Goal: Information Seeking & Learning: Learn about a topic

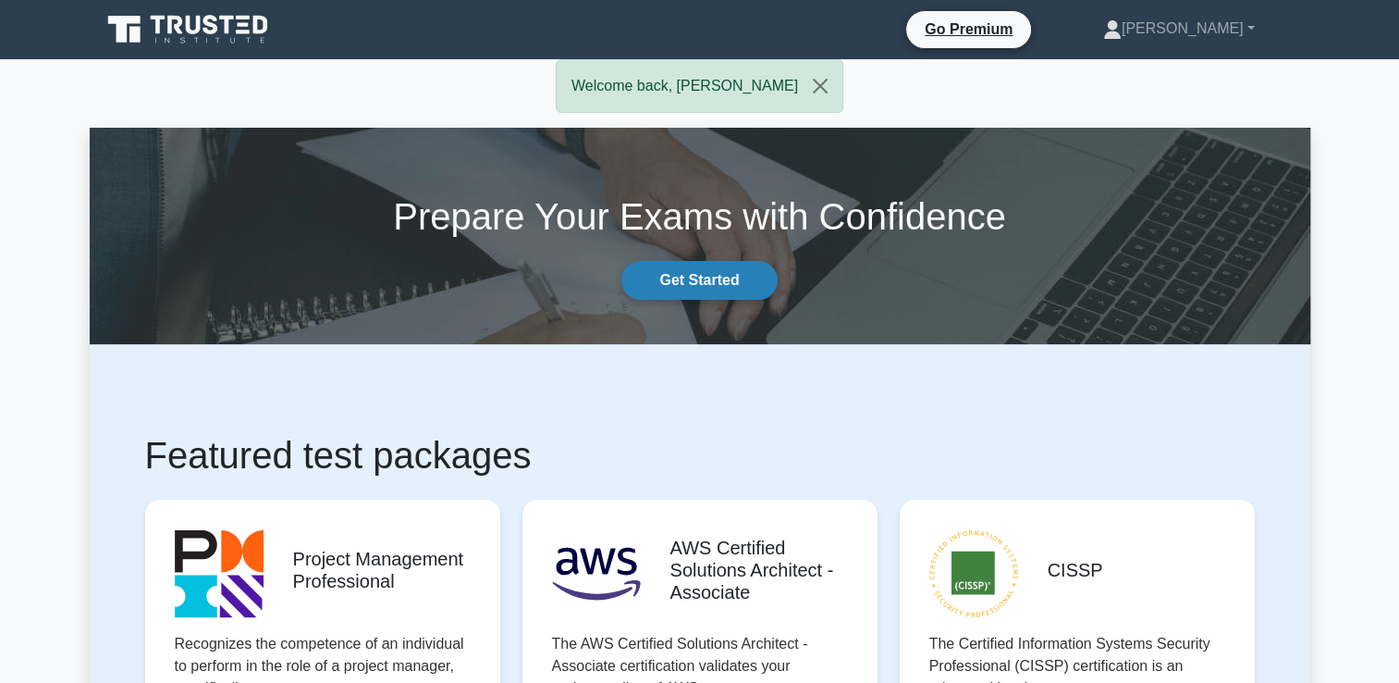
click at [704, 285] on link "Get Started" at bounding box center [699, 280] width 155 height 39
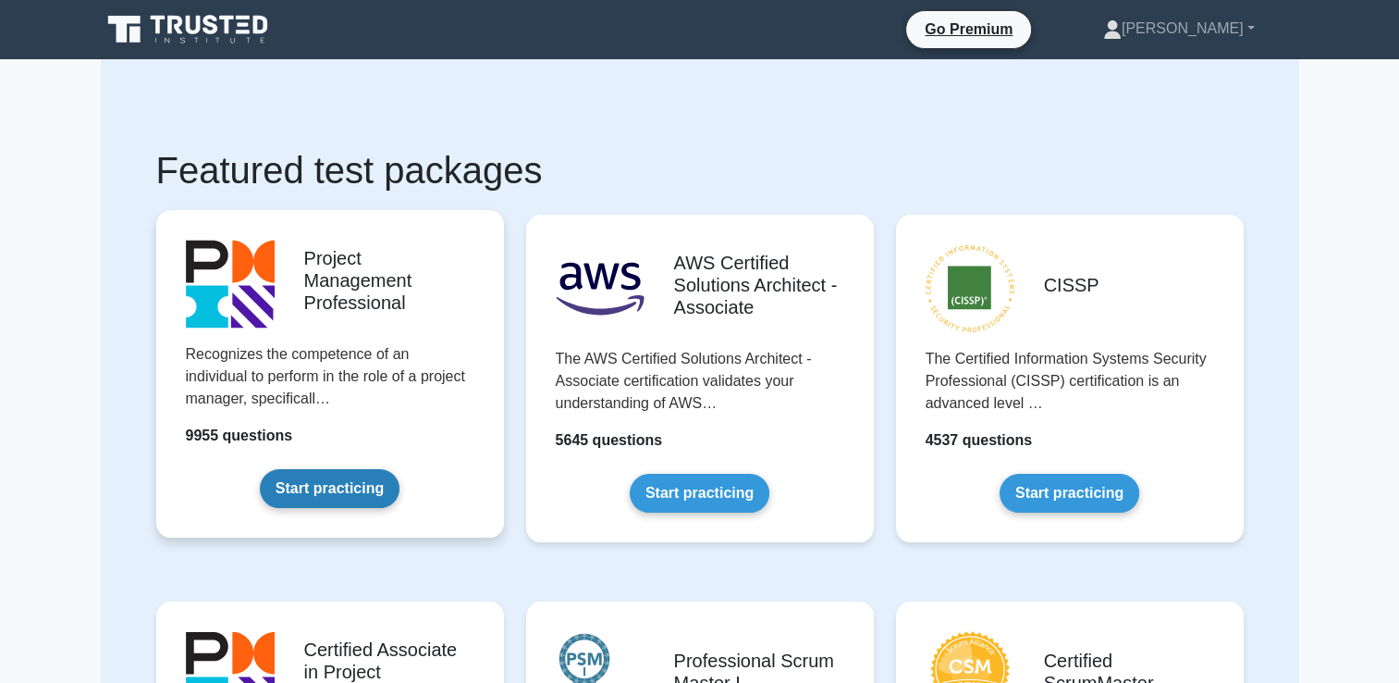
click at [345, 496] on link "Start practicing" at bounding box center [330, 488] width 140 height 39
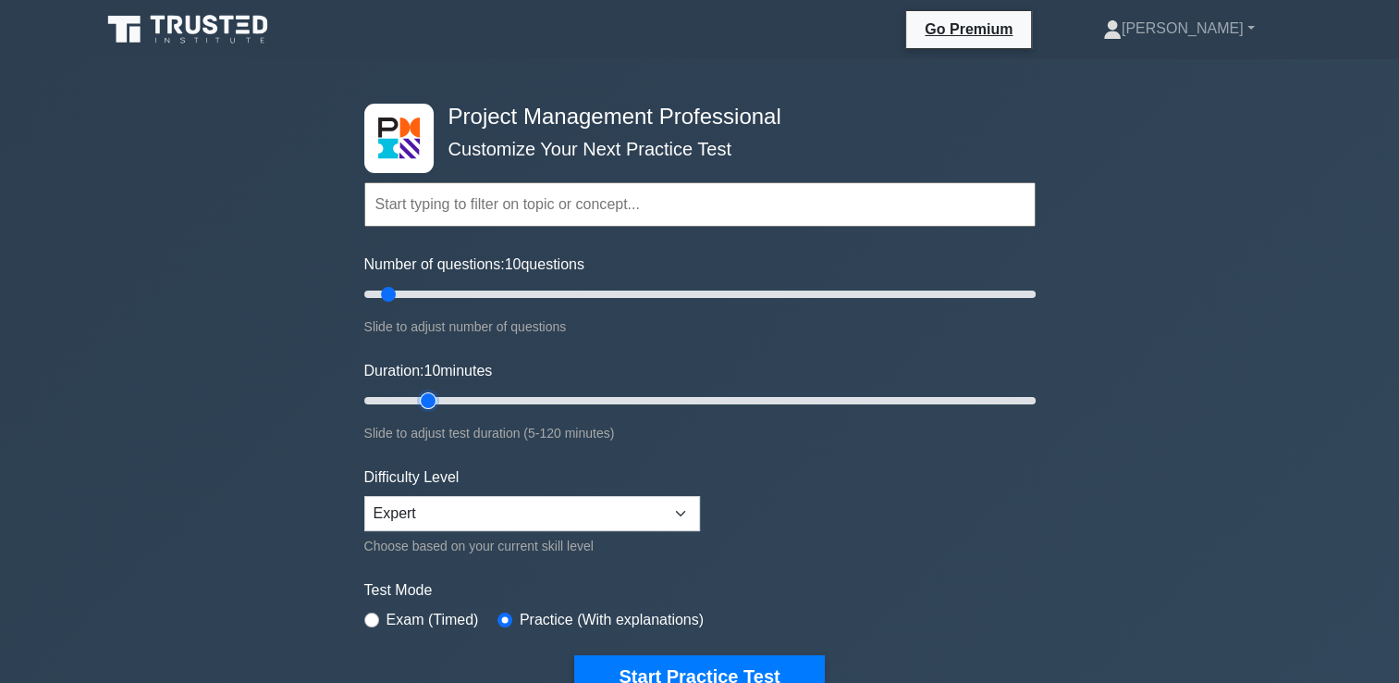
type input "15"
click at [414, 400] on input "Duration: 10 minutes" at bounding box center [699, 400] width 671 height 22
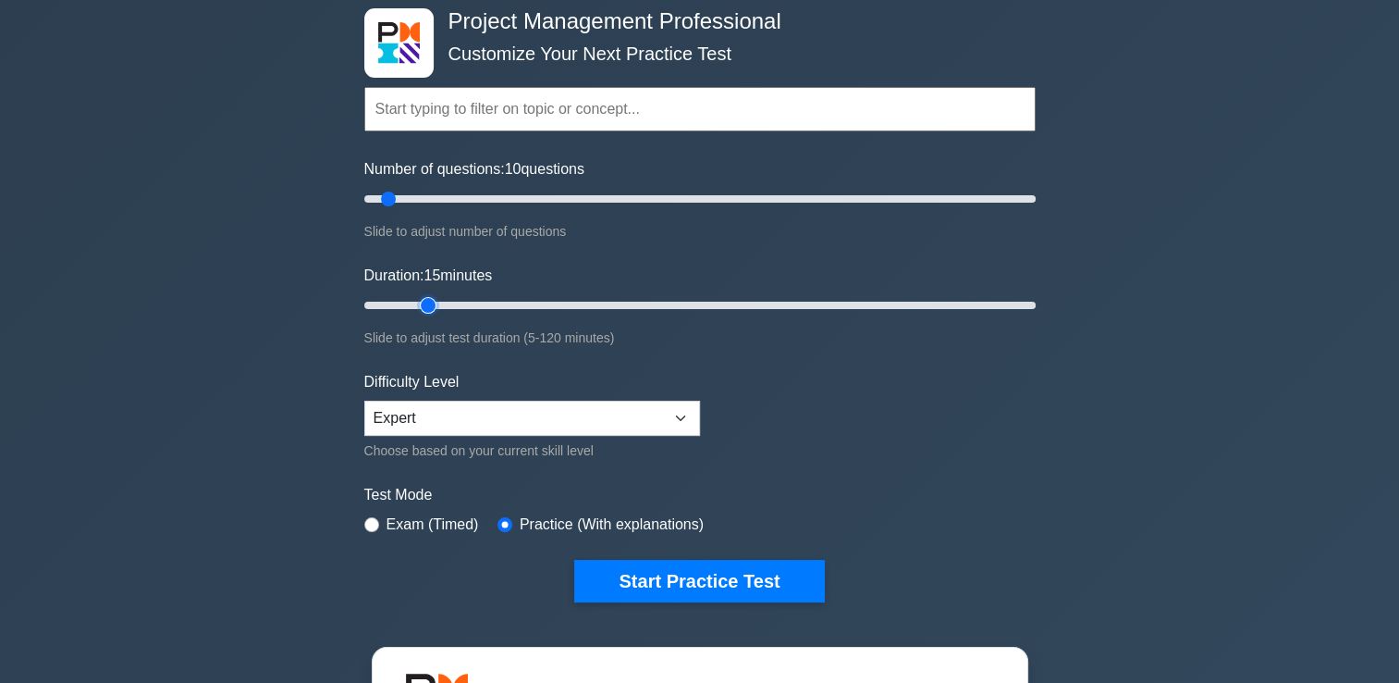
scroll to position [123, 0]
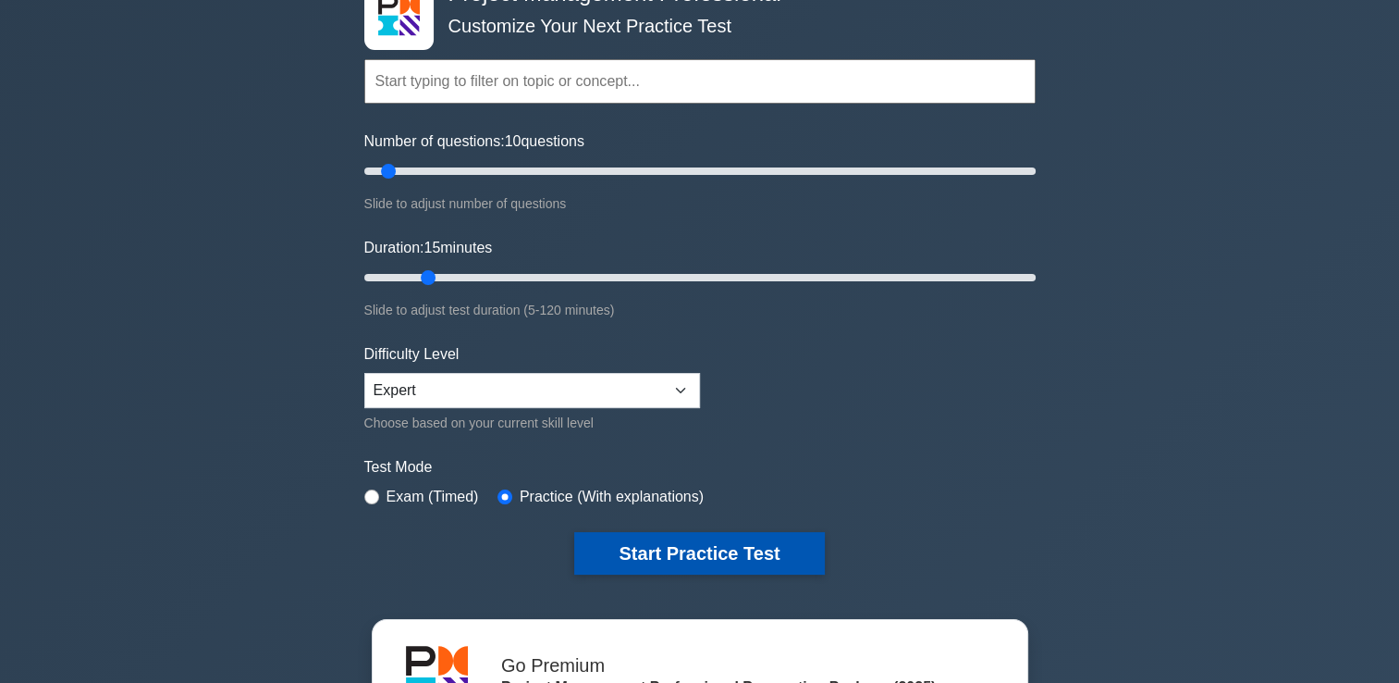
click at [722, 546] on button "Start Practice Test" at bounding box center [699, 553] width 250 height 43
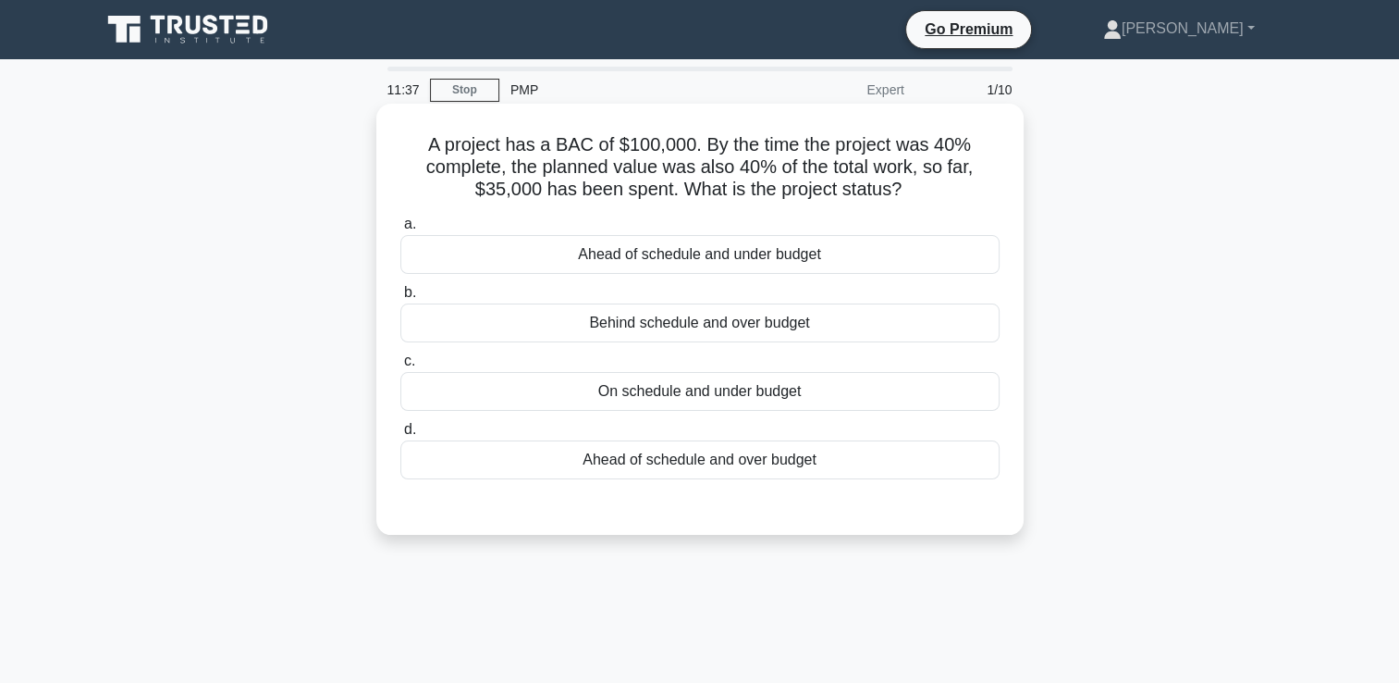
click at [717, 396] on div "On schedule and under budget" at bounding box center [699, 391] width 599 height 39
click at [400, 367] on input "c. On schedule and under budget" at bounding box center [400, 361] width 0 height 12
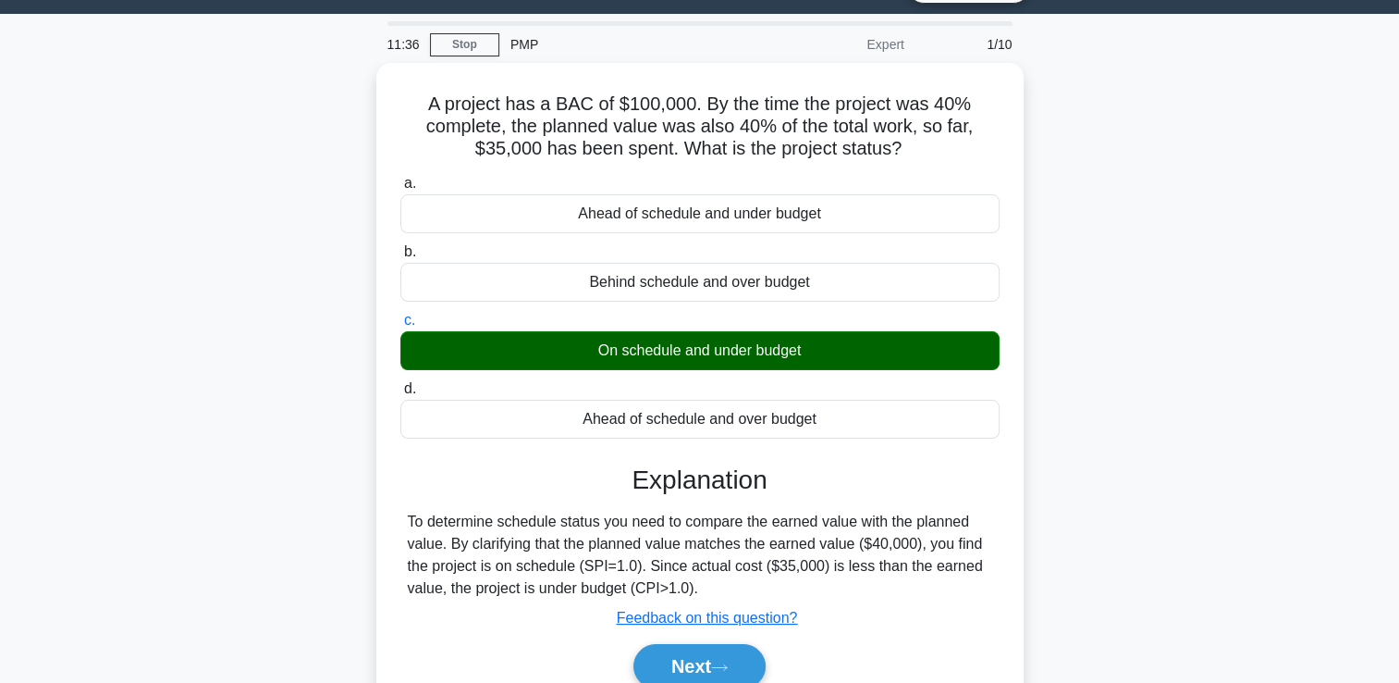
scroll to position [246, 0]
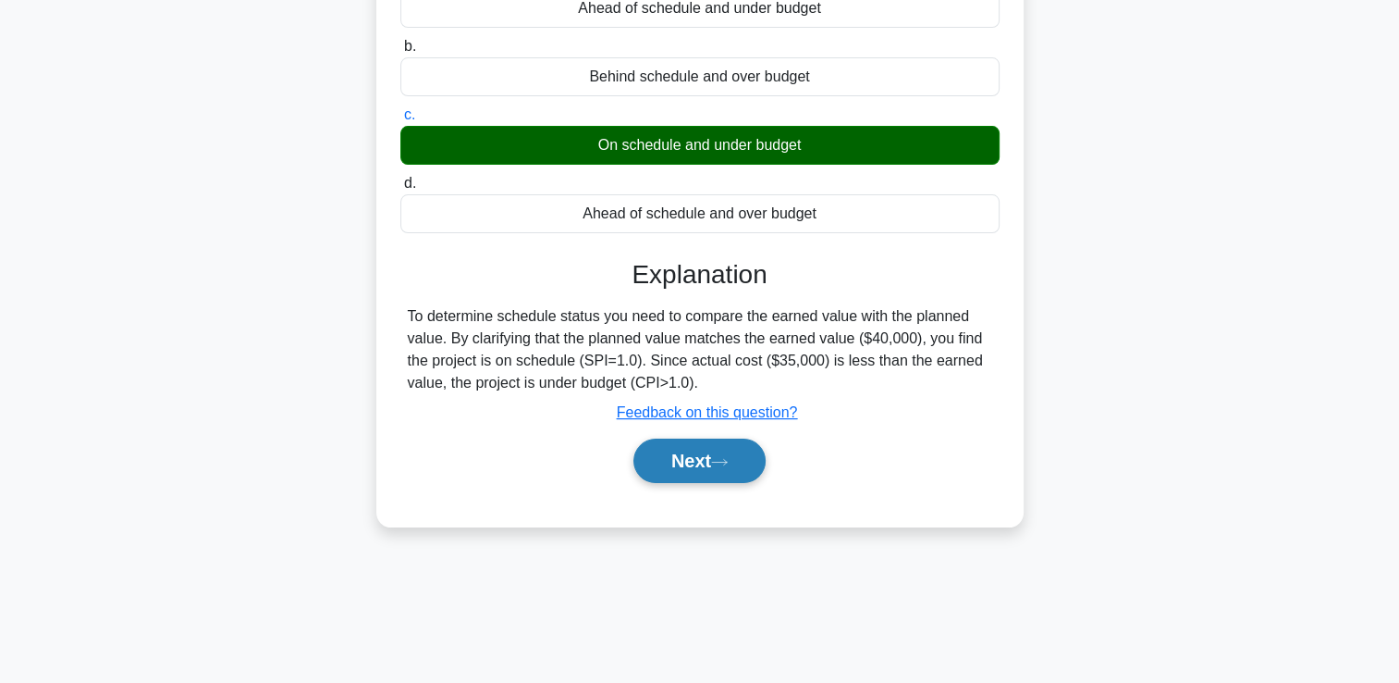
click at [696, 458] on button "Next" at bounding box center [700, 460] width 132 height 44
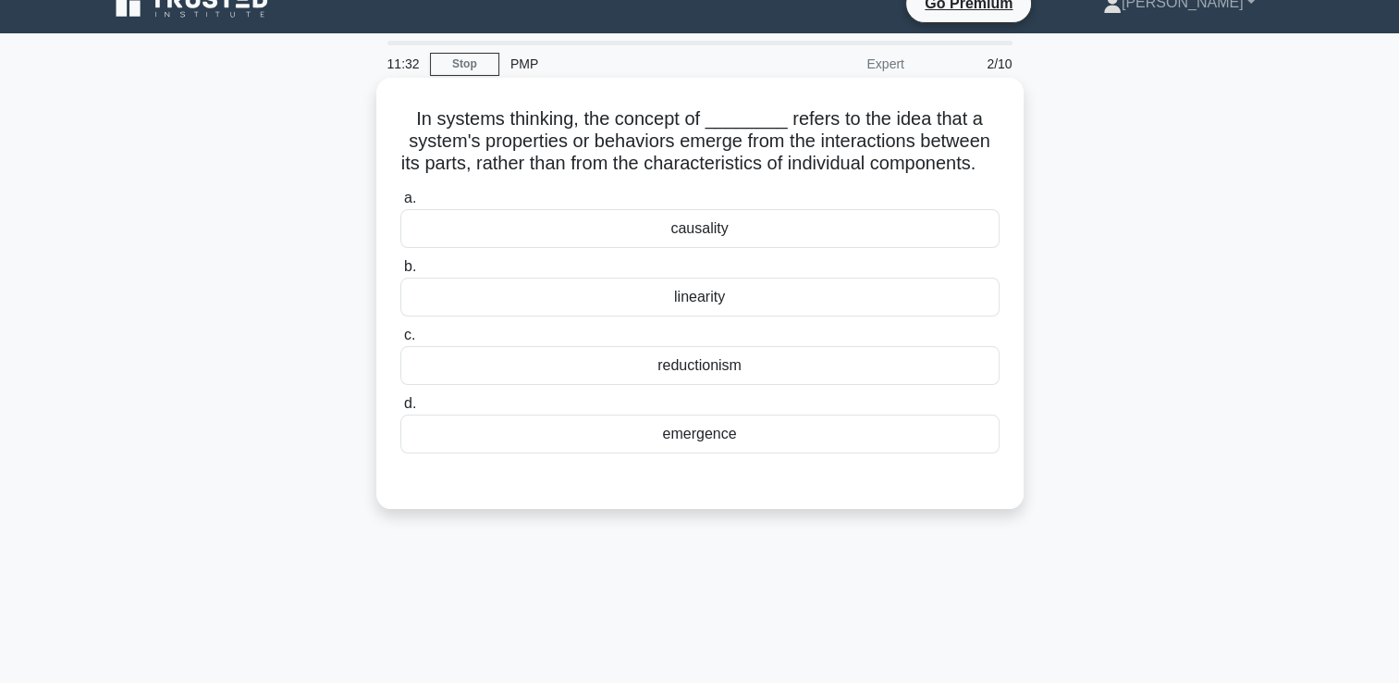
scroll to position [0, 0]
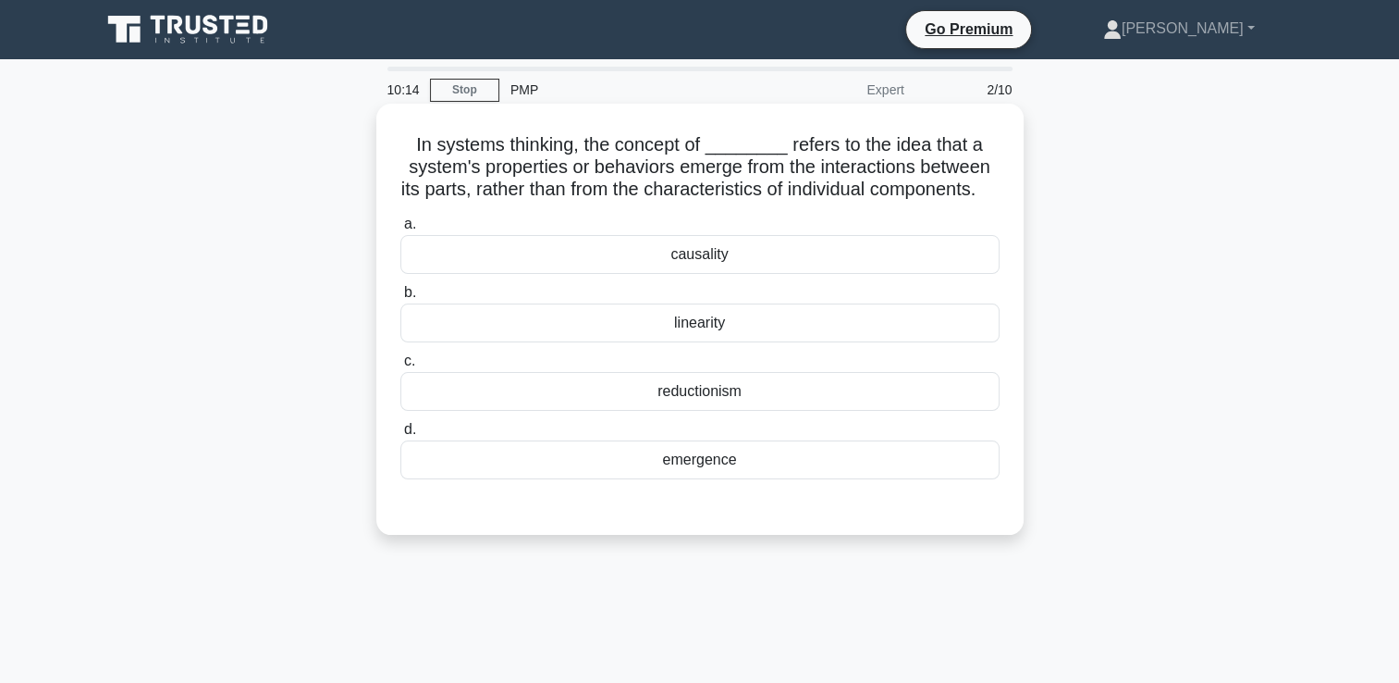
click at [726, 479] on div "emergence" at bounding box center [699, 459] width 599 height 39
click at [400, 436] on input "d. emergence" at bounding box center [400, 430] width 0 height 12
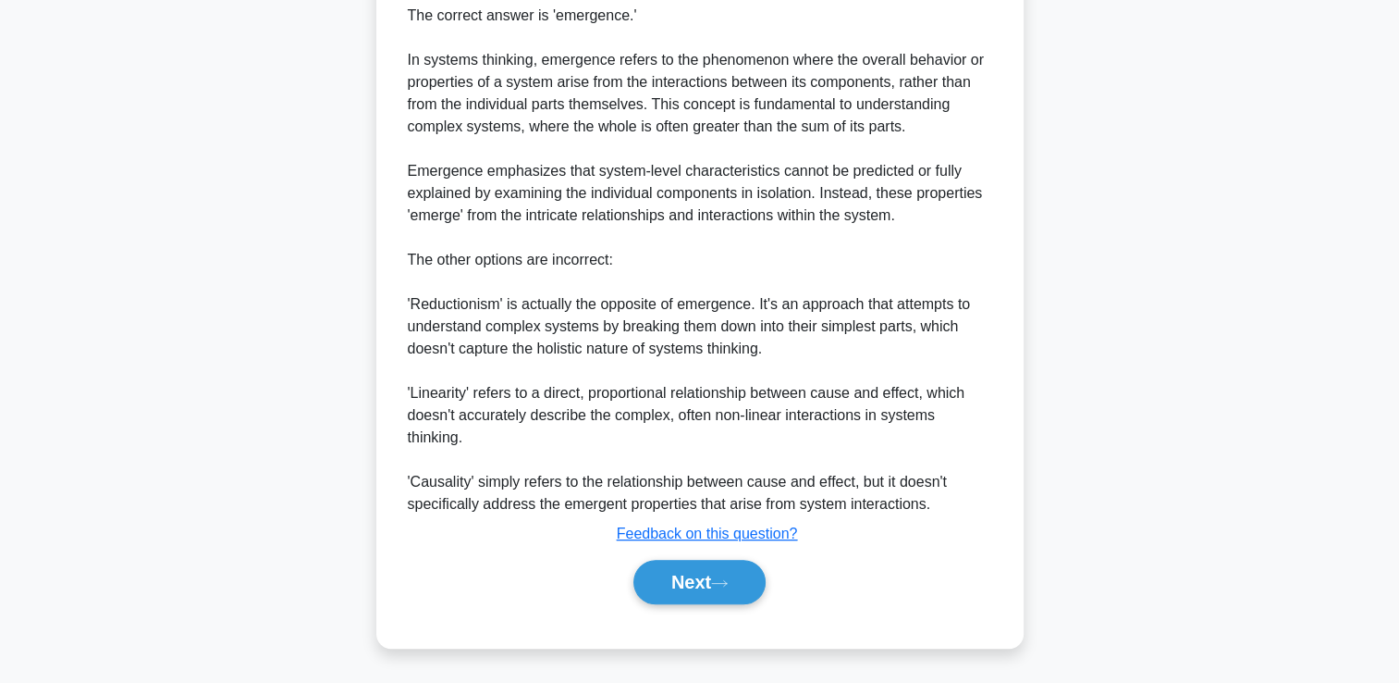
scroll to position [567, 0]
click at [728, 587] on icon at bounding box center [719, 583] width 17 height 10
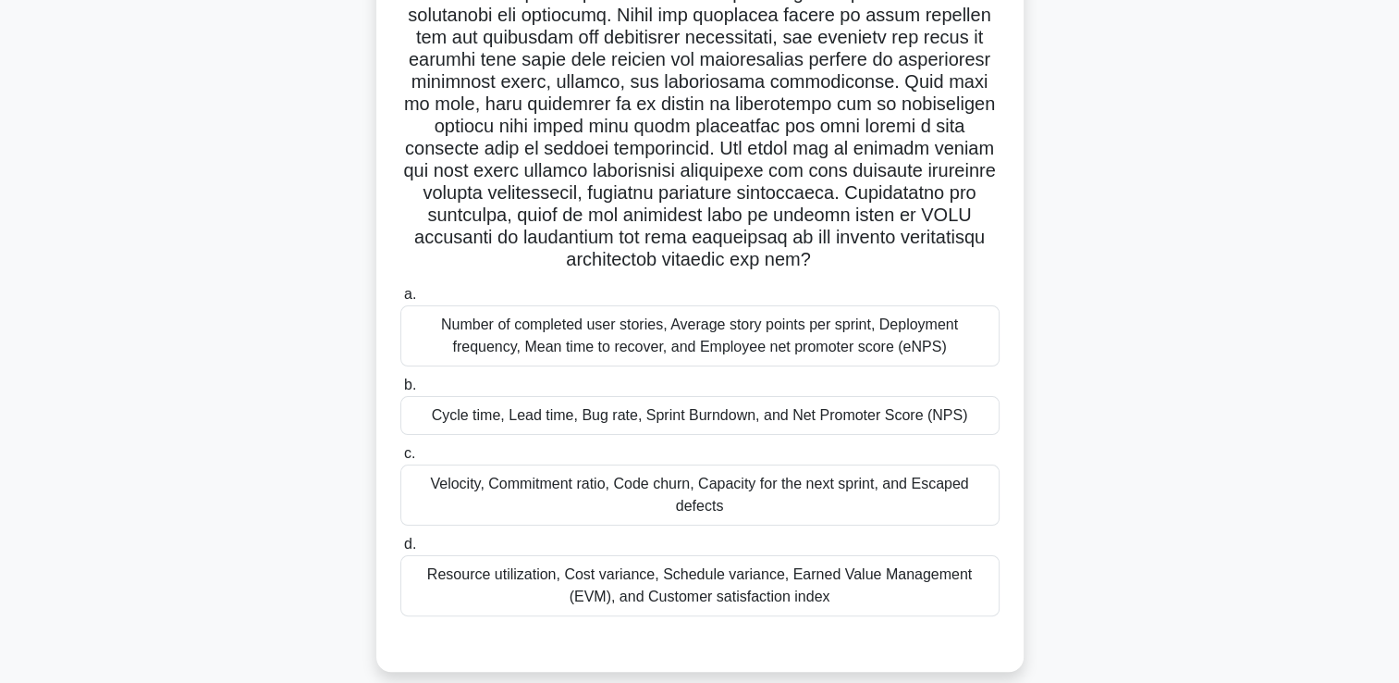
scroll to position [329, 0]
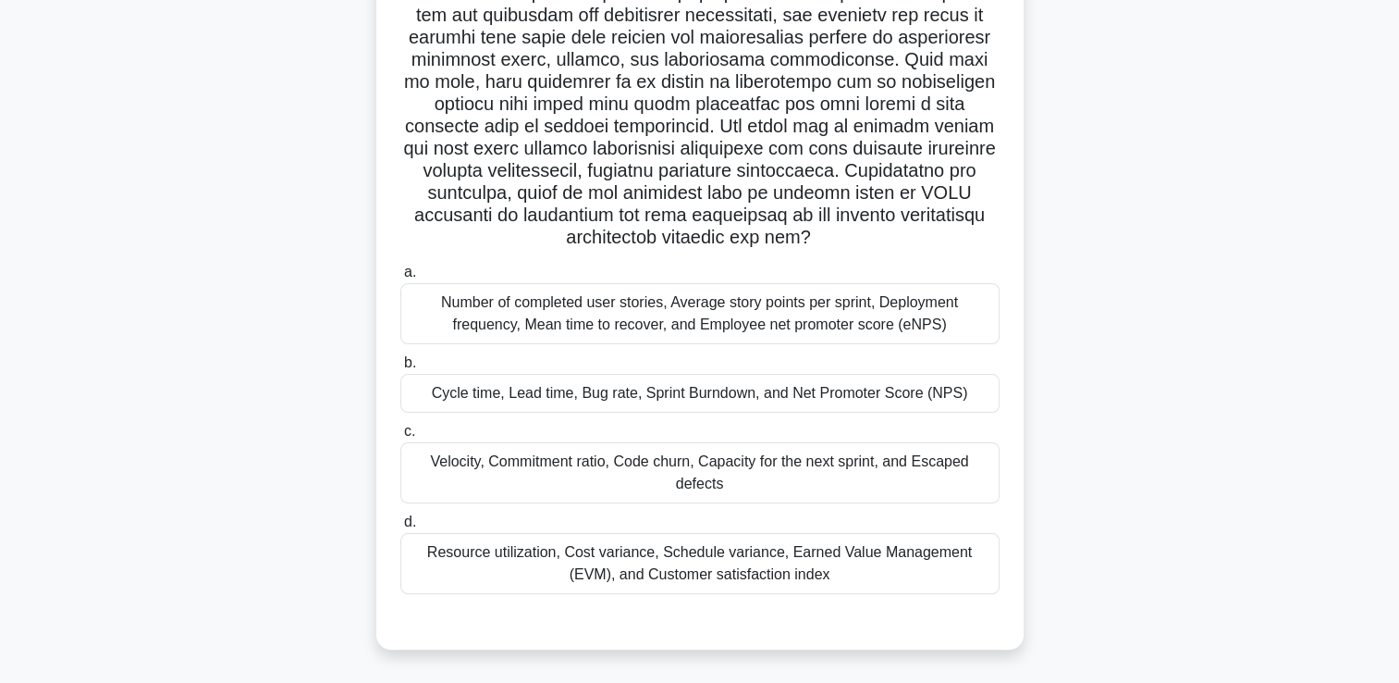
click at [856, 572] on div "Resource utilization, Cost variance, Schedule variance, Earned Value Management…" at bounding box center [699, 563] width 599 height 61
click at [400, 528] on input "d. Resource utilization, Cost variance, Schedule variance, Earned Value Managem…" at bounding box center [400, 522] width 0 height 12
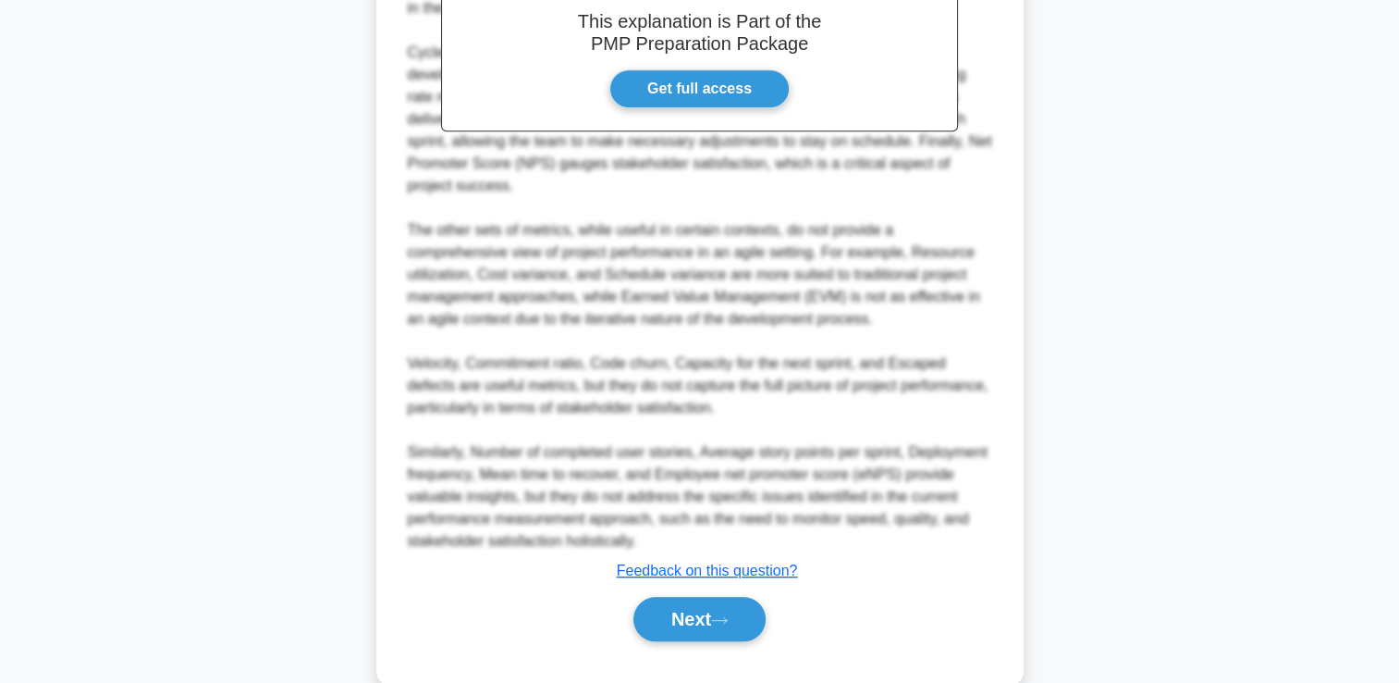
scroll to position [1079, 0]
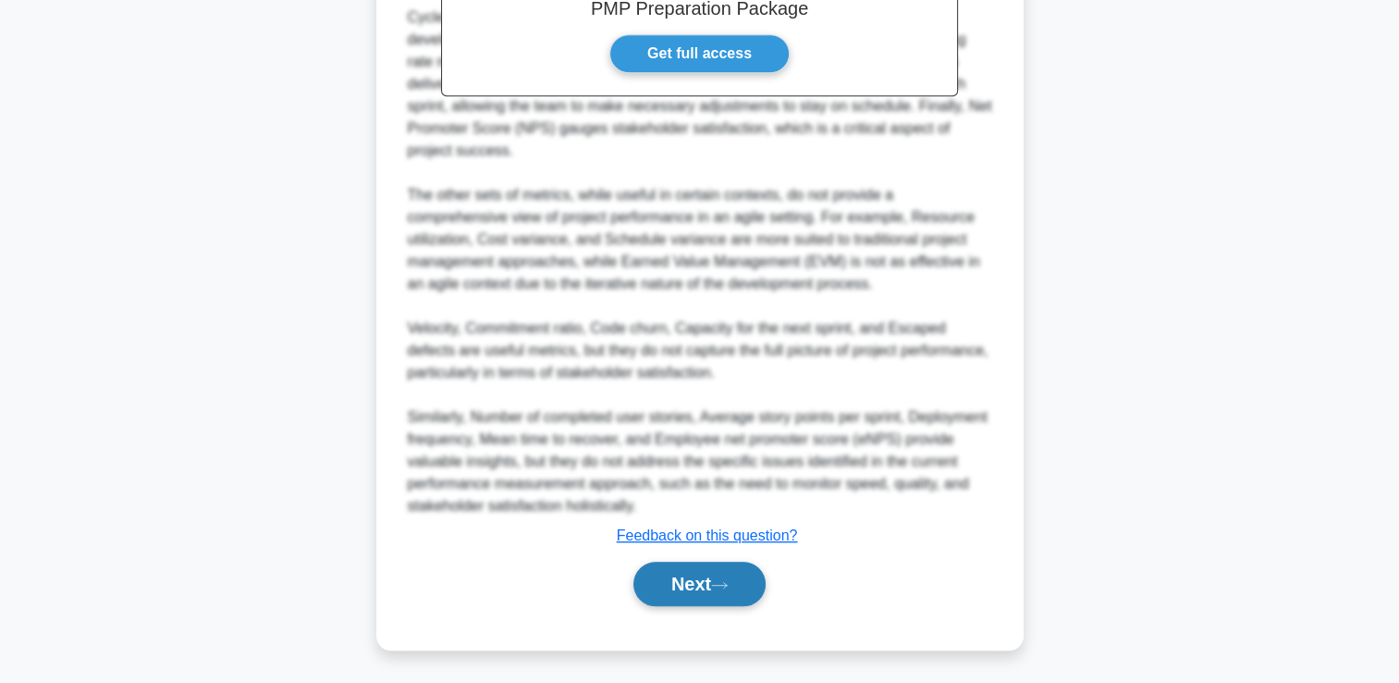
click at [663, 579] on button "Next" at bounding box center [700, 583] width 132 height 44
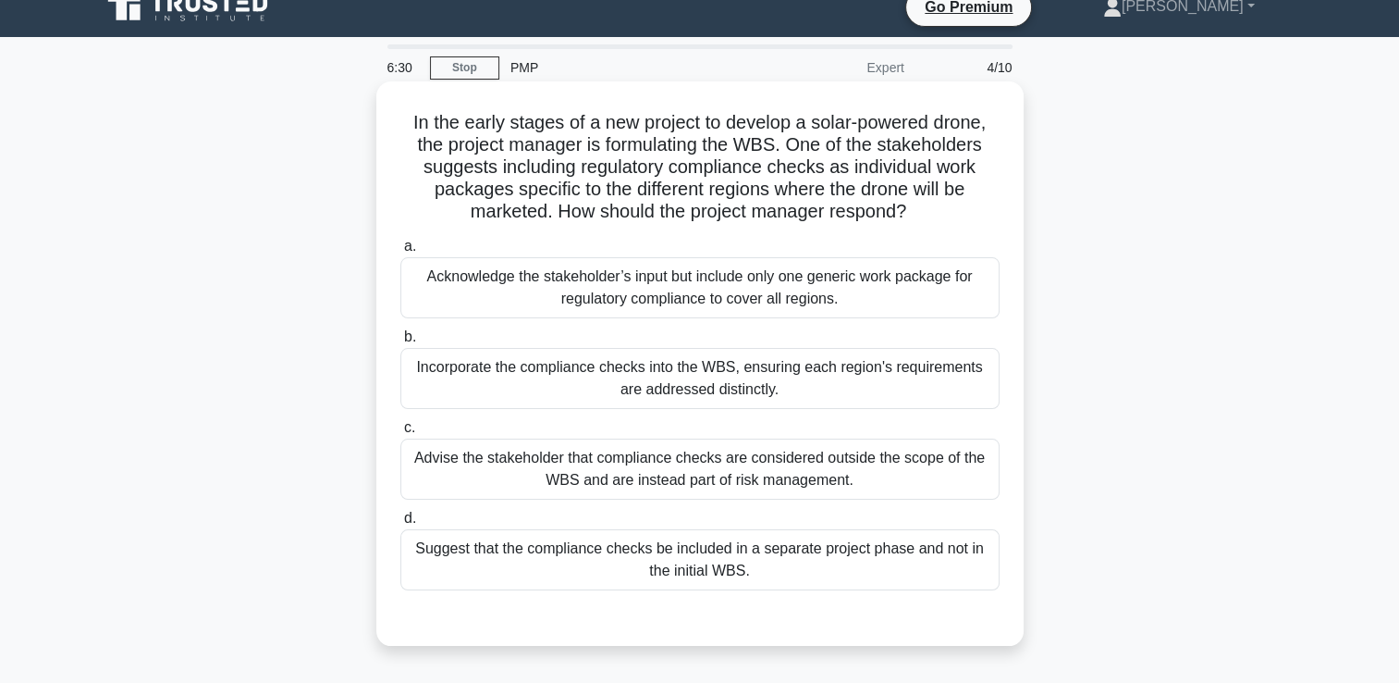
scroll to position [0, 0]
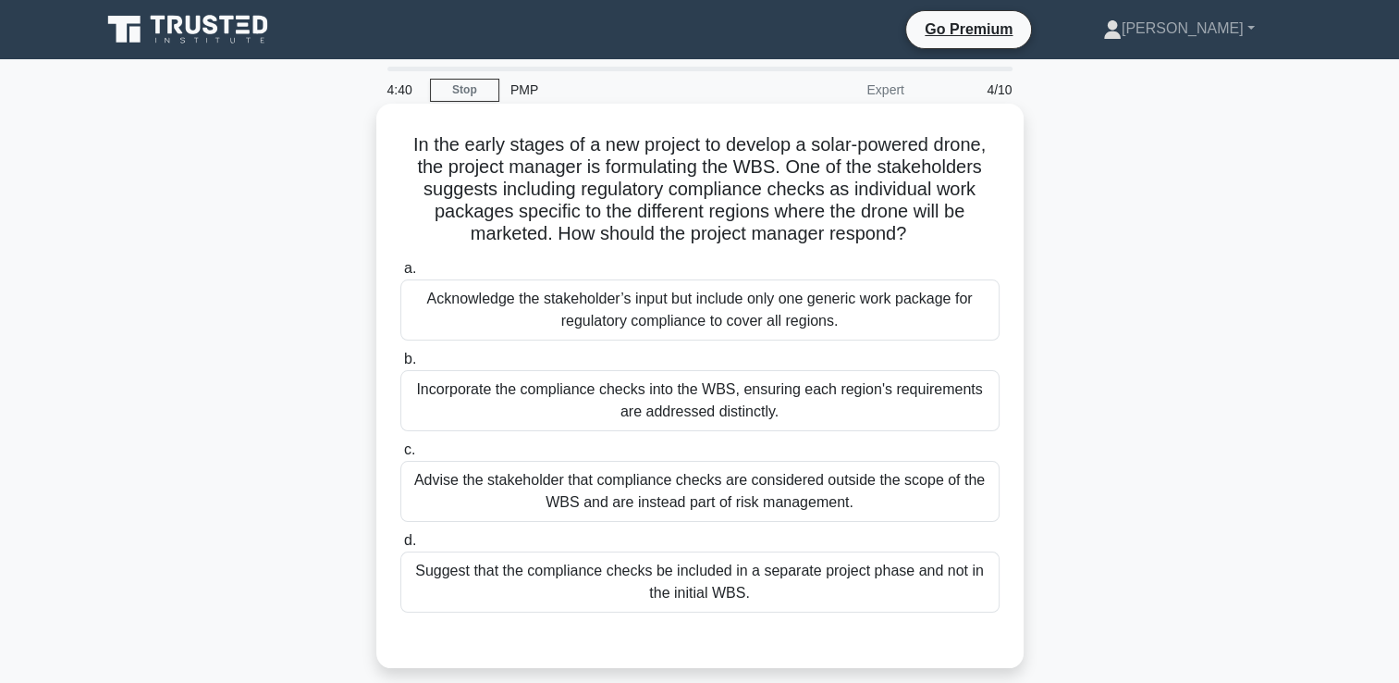
click at [792, 399] on div "Incorporate the compliance checks into the WBS, ensuring each region's requirem…" at bounding box center [699, 400] width 599 height 61
click at [400, 365] on input "b. Incorporate the compliance checks into the WBS, ensuring each region's requi…" at bounding box center [400, 359] width 0 height 12
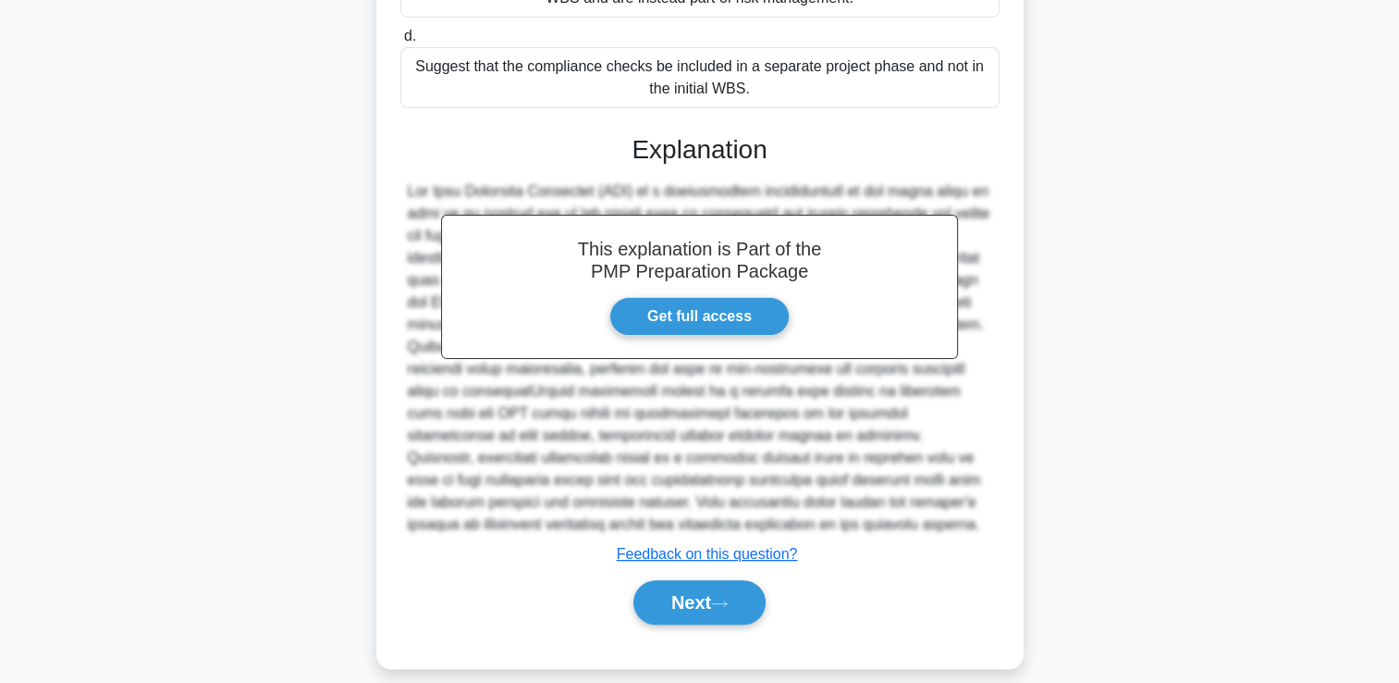
scroll to position [523, 0]
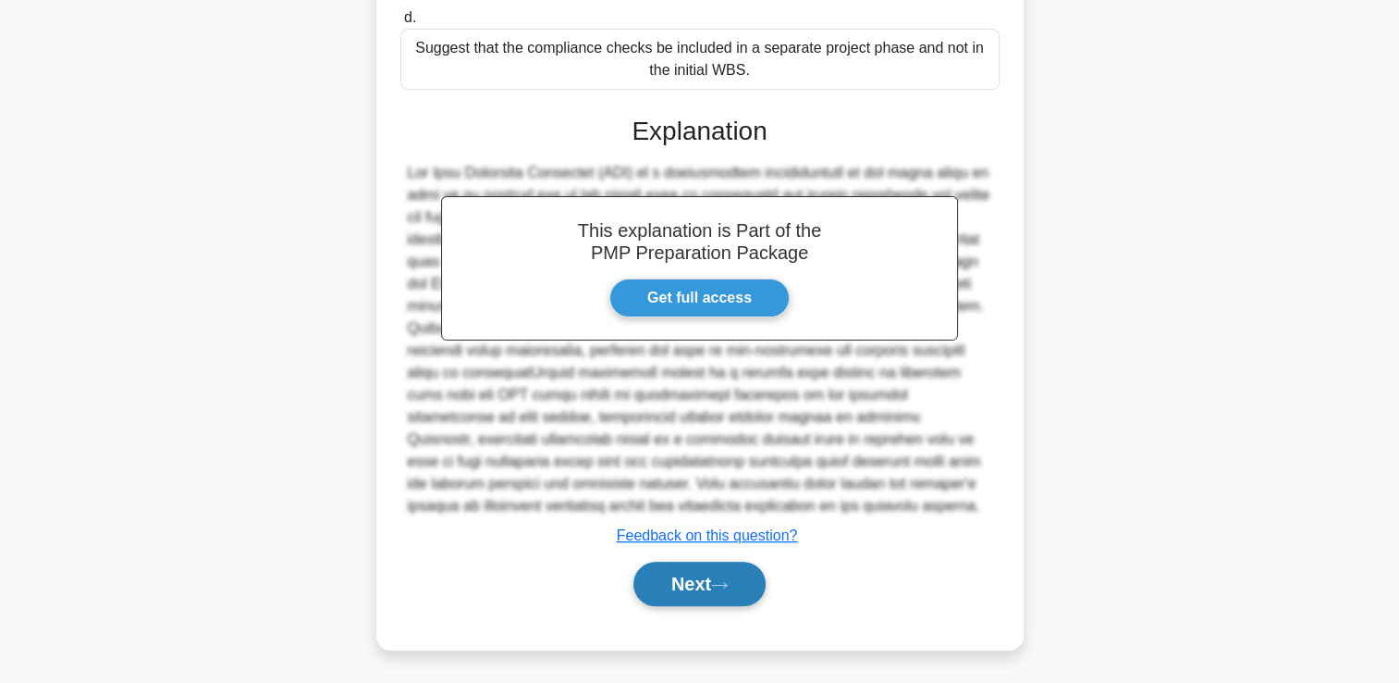
click at [704, 586] on button "Next" at bounding box center [700, 583] width 132 height 44
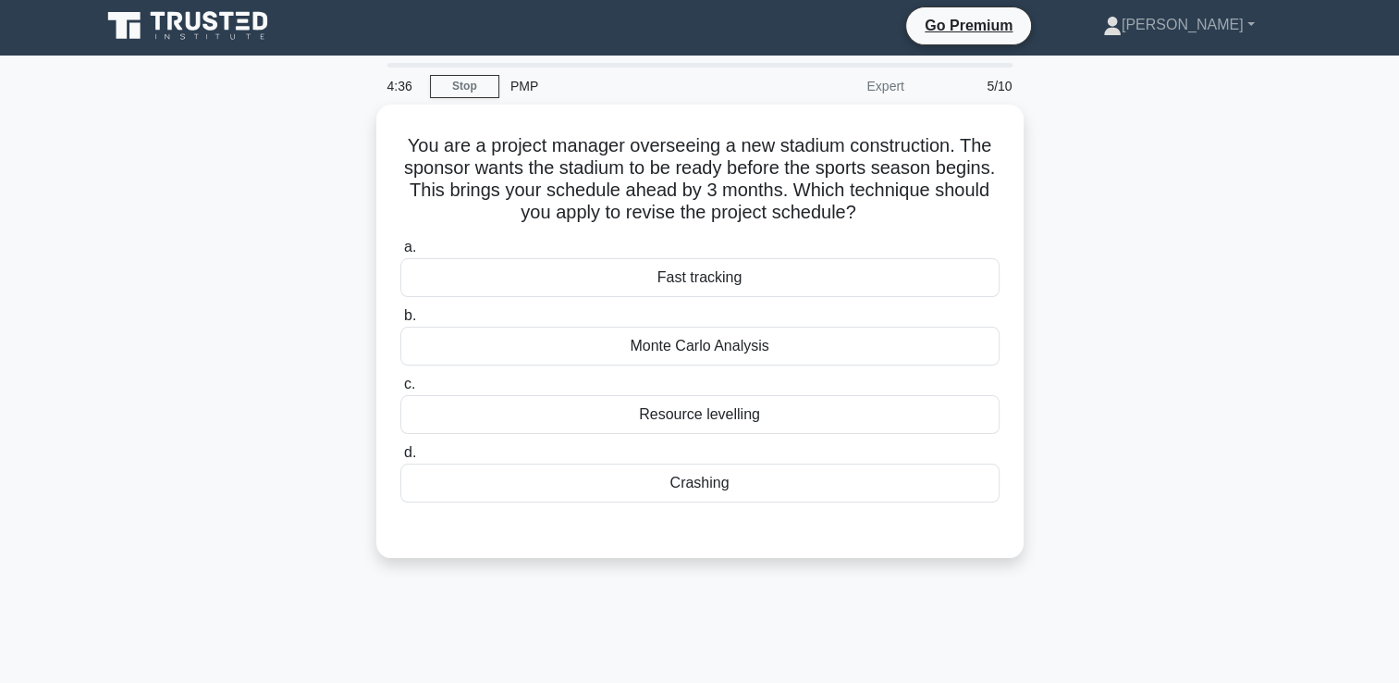
scroll to position [0, 0]
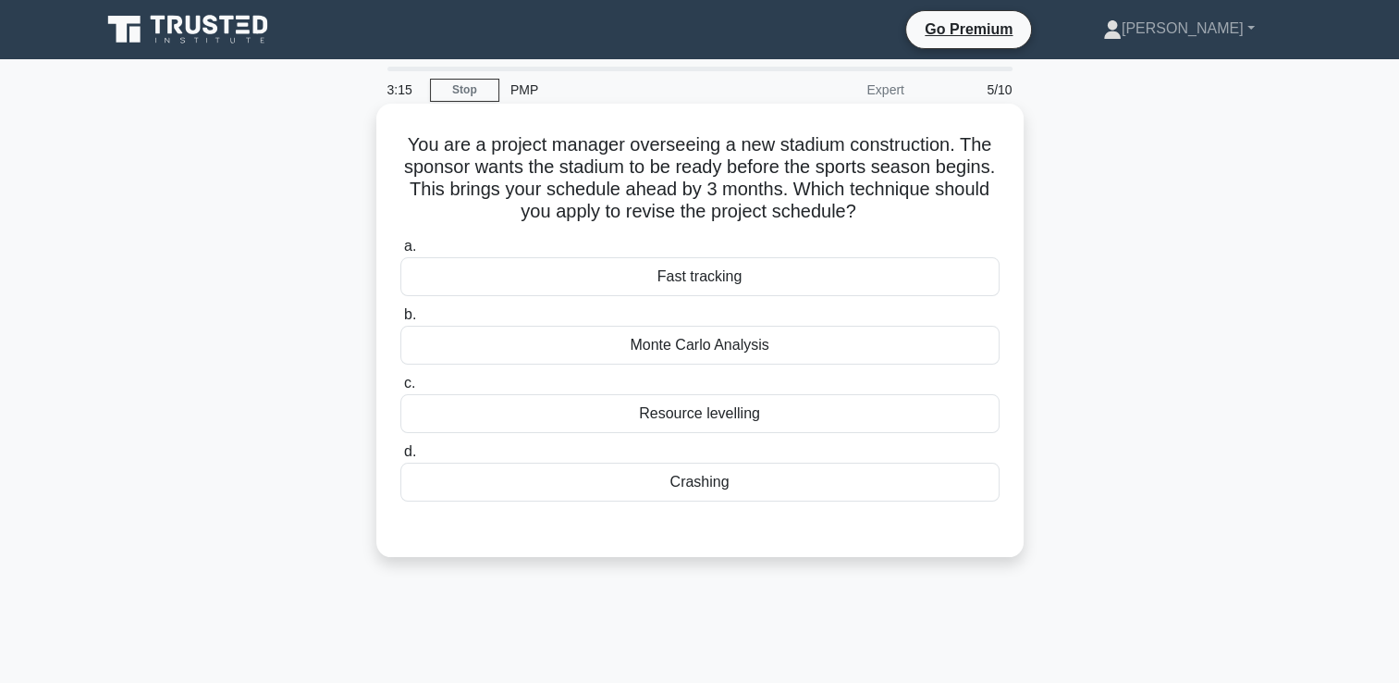
click at [670, 350] on div "Monte Carlo Analysis" at bounding box center [699, 345] width 599 height 39
click at [400, 321] on input "b. Monte Carlo Analysis" at bounding box center [400, 315] width 0 height 12
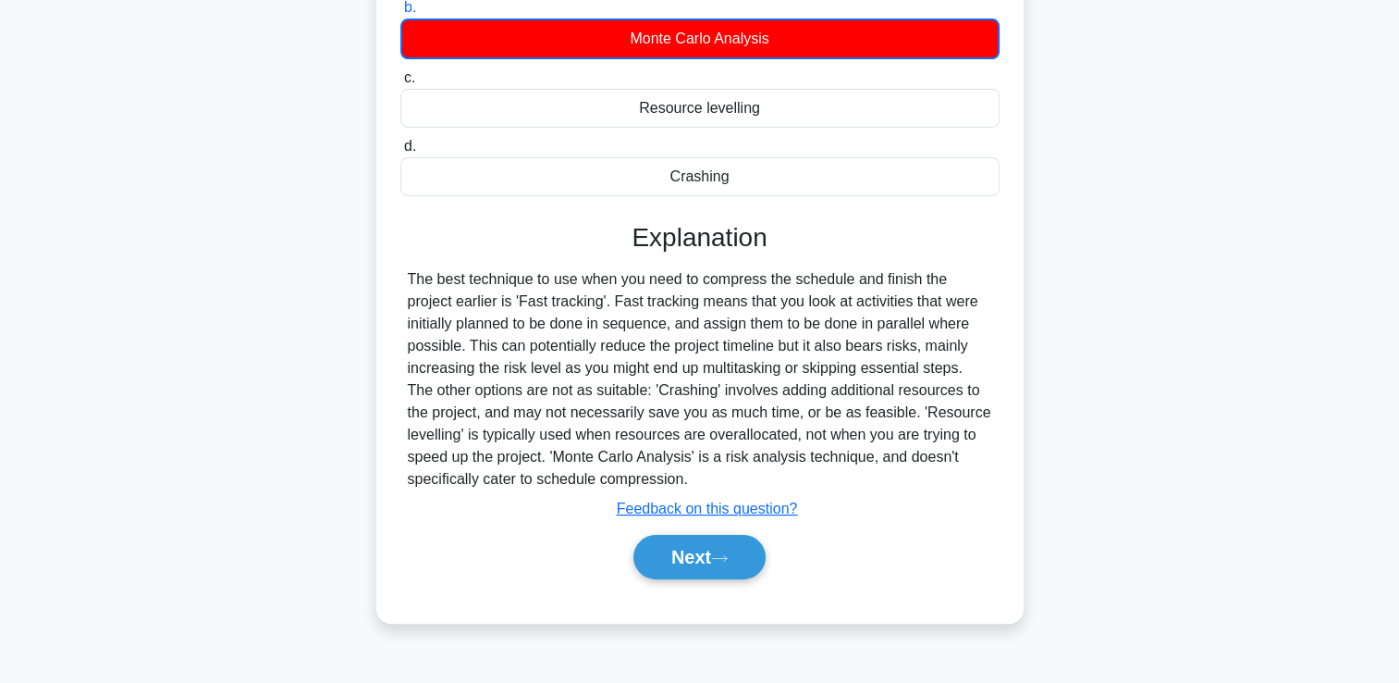
scroll to position [316, 0]
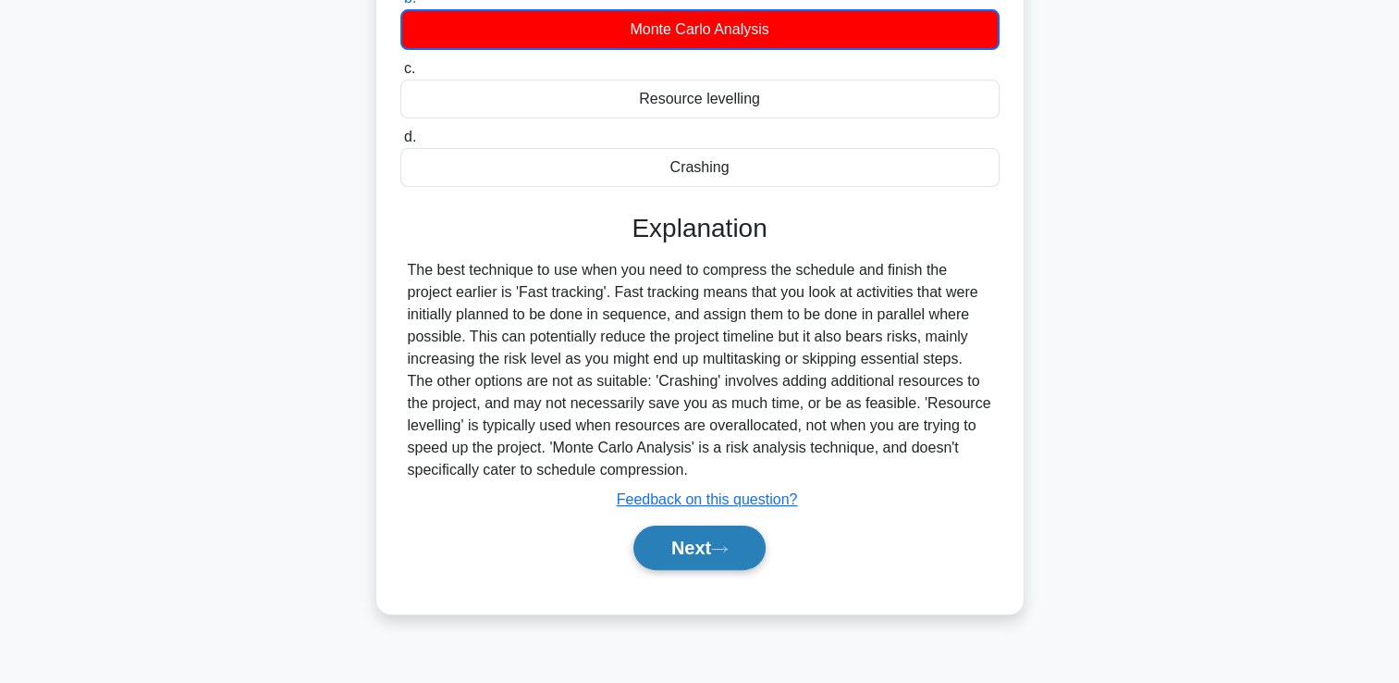
click at [644, 548] on button "Next" at bounding box center [700, 547] width 132 height 44
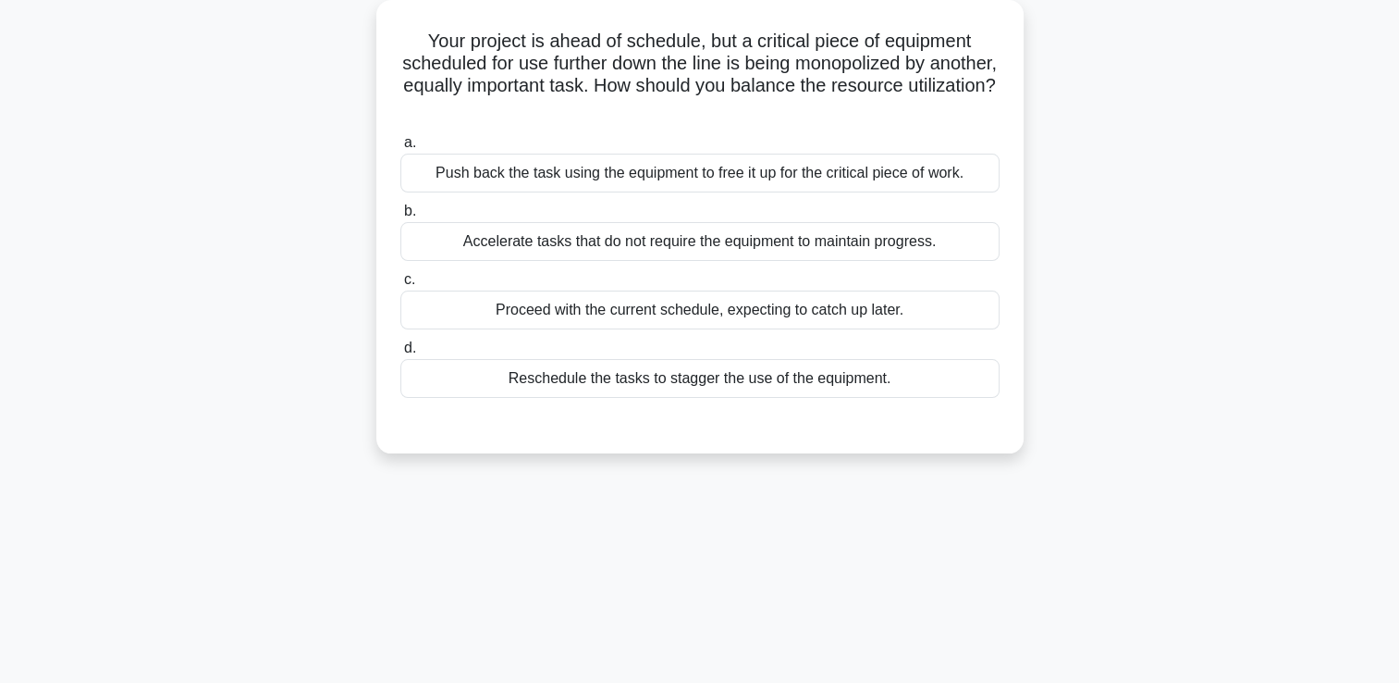
scroll to position [7, 0]
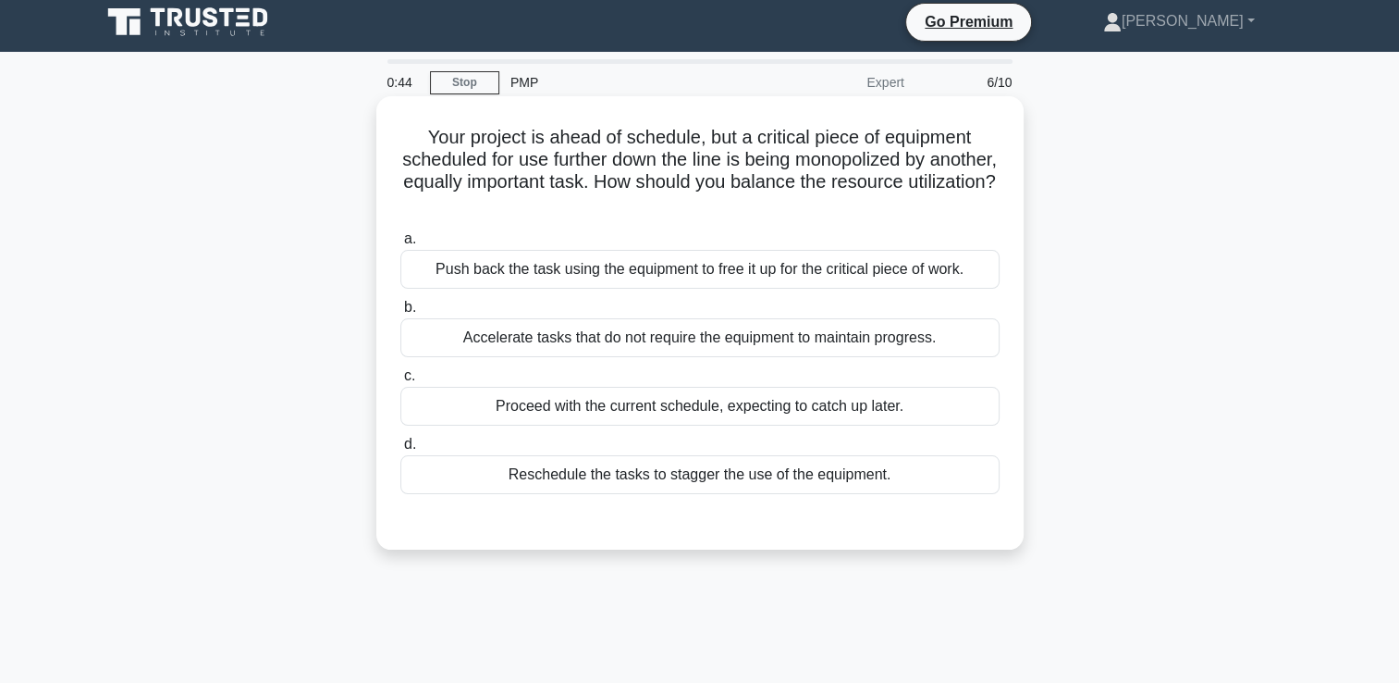
click at [650, 265] on div "Push back the task using the equipment to free it up for the critical piece of …" at bounding box center [699, 269] width 599 height 39
click at [400, 245] on input "a. Push back the task using the equipment to free it up for the critical piece …" at bounding box center [400, 239] width 0 height 12
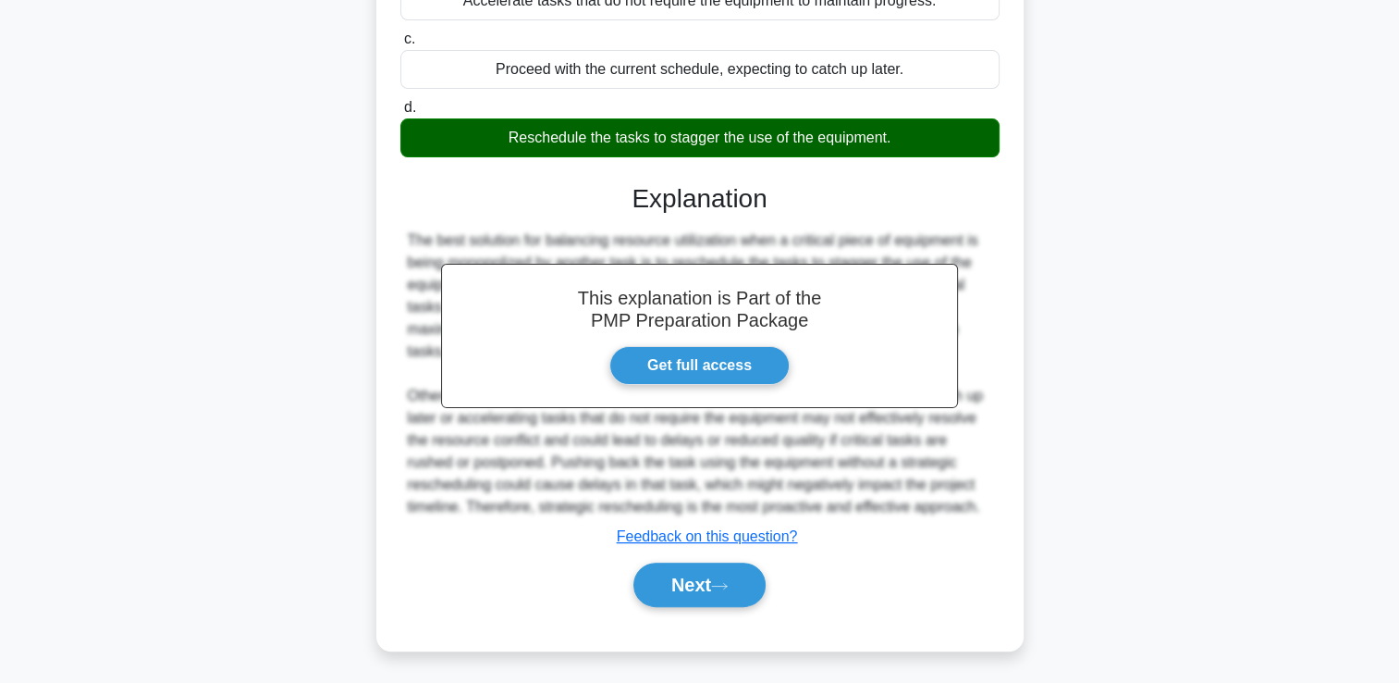
scroll to position [347, 0]
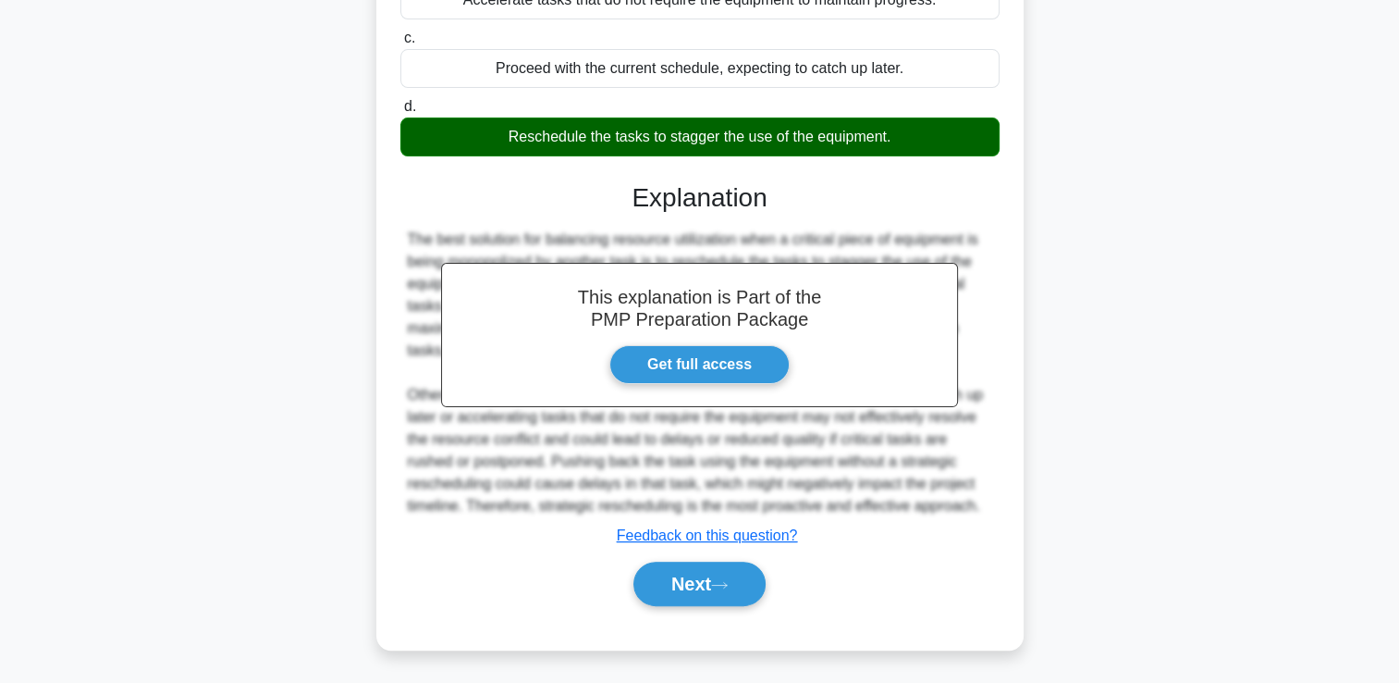
drag, startPoint x: 673, startPoint y: 591, endPoint x: 576, endPoint y: 541, distance: 109.2
click at [673, 590] on button "Next" at bounding box center [700, 583] width 132 height 44
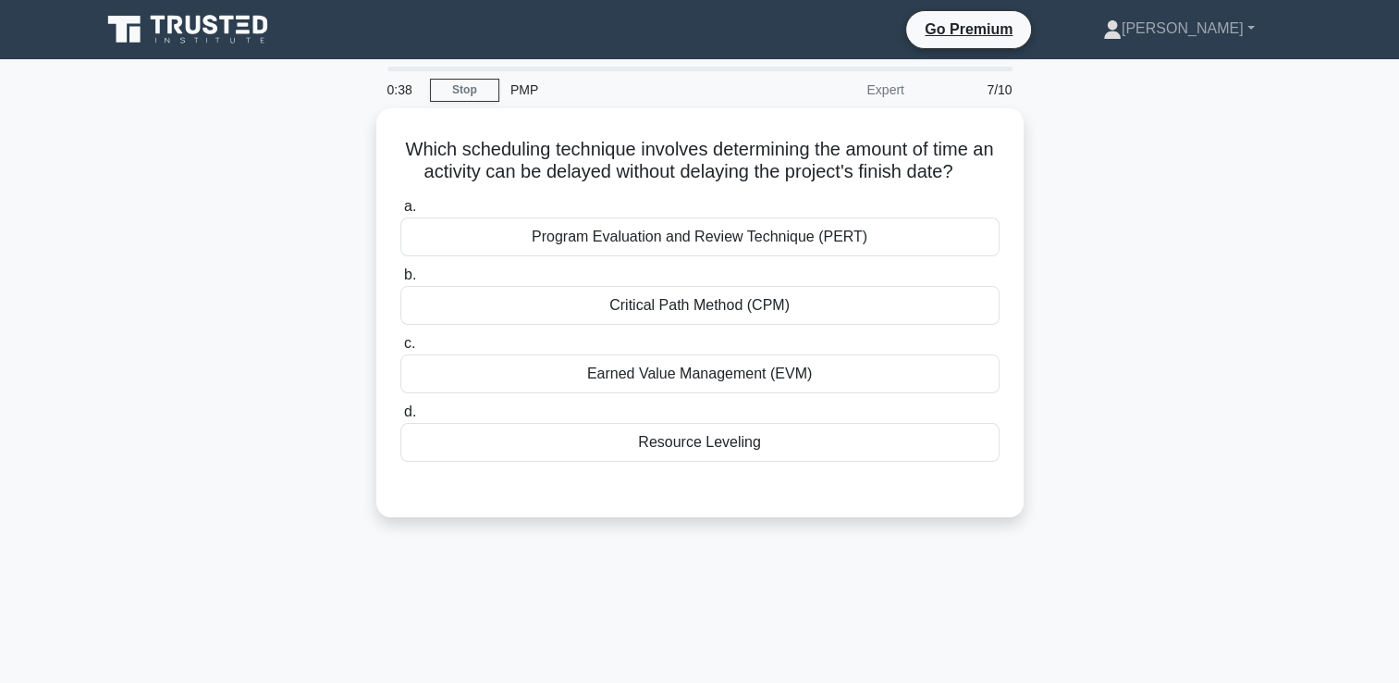
scroll to position [0, 0]
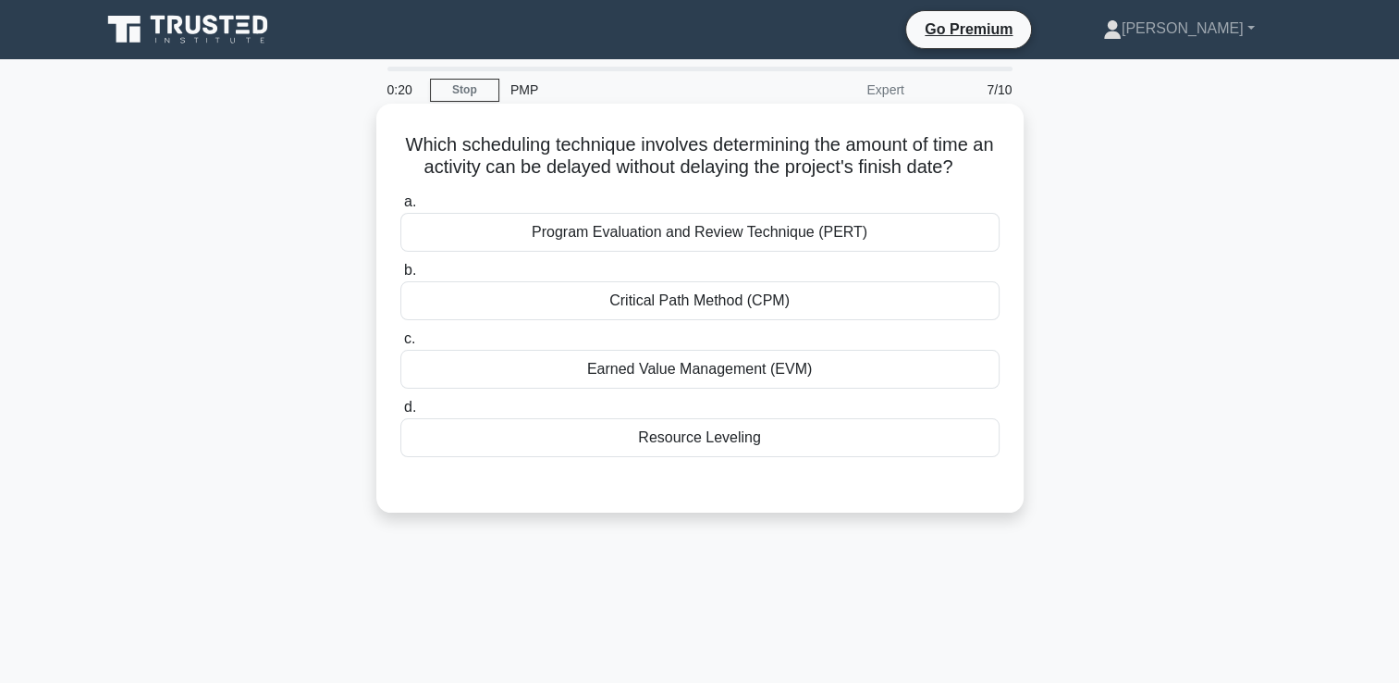
click at [731, 300] on div "Critical Path Method (CPM)" at bounding box center [699, 300] width 599 height 39
click at [400, 277] on input "b. Critical Path Method (CPM)" at bounding box center [400, 271] width 0 height 12
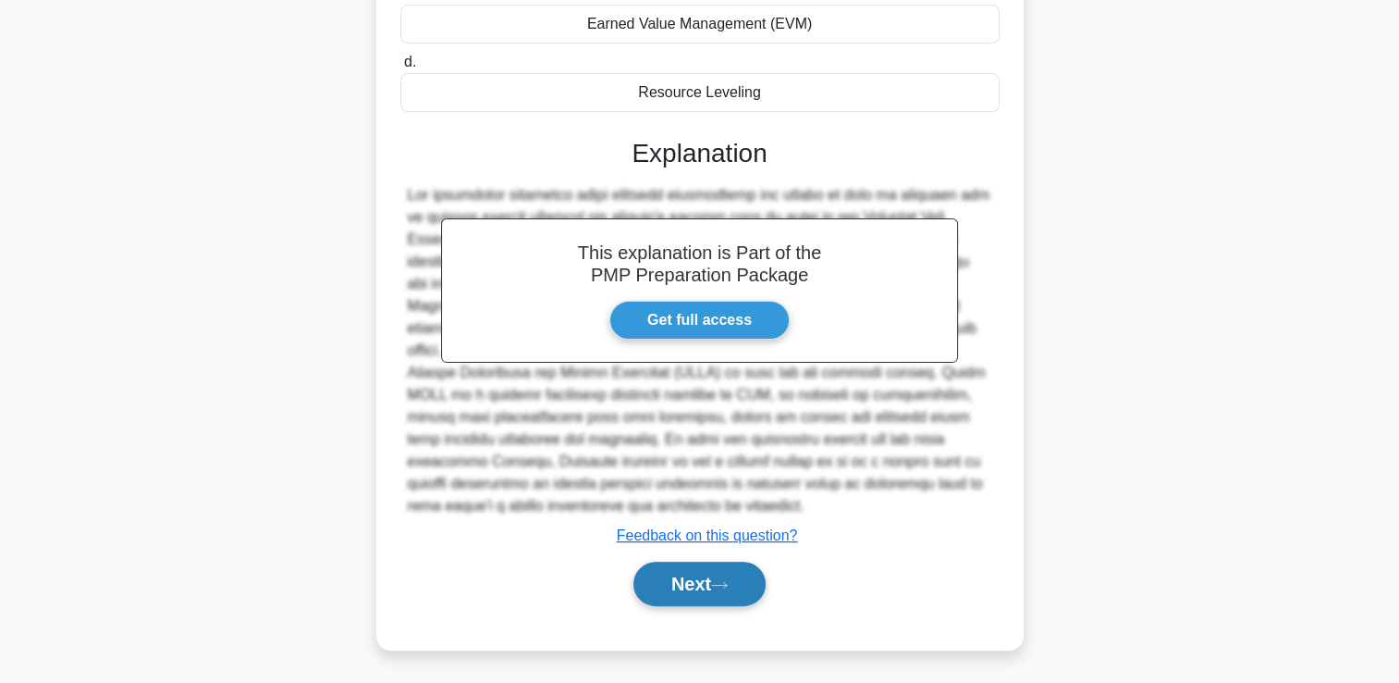
click at [679, 589] on button "Next" at bounding box center [700, 583] width 132 height 44
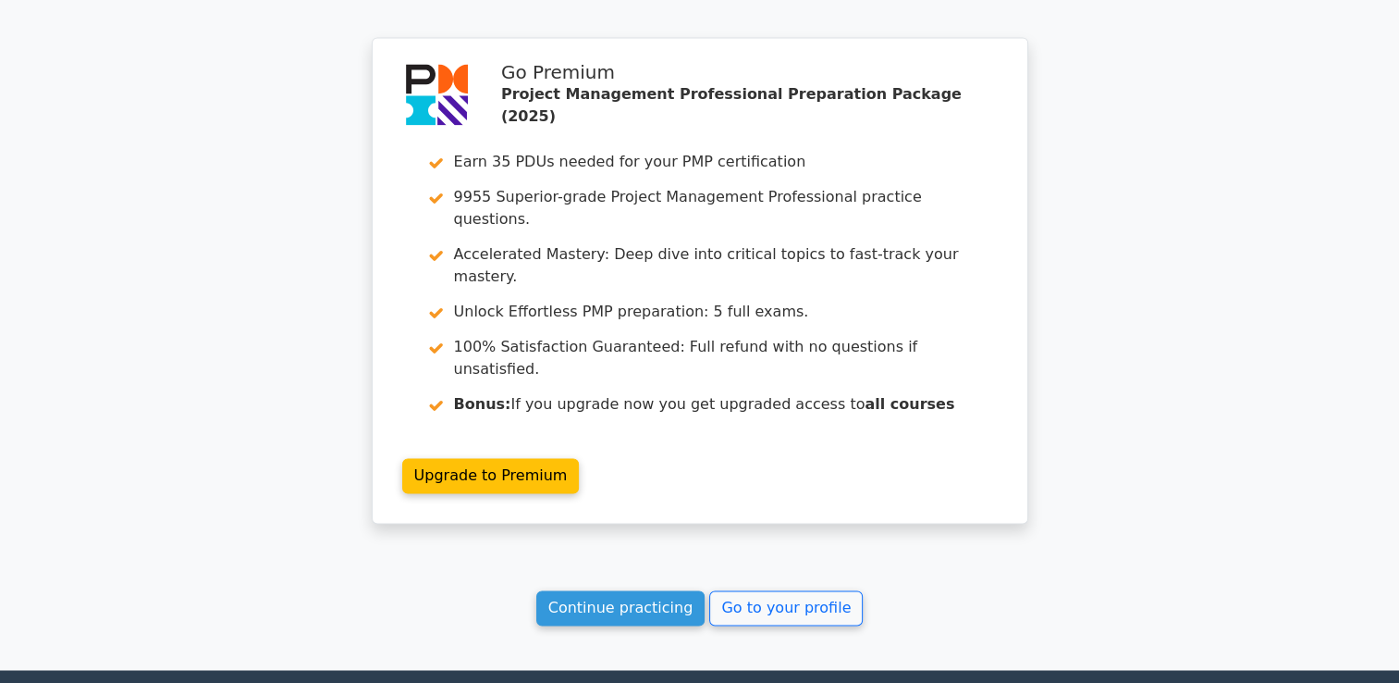
scroll to position [2721, 0]
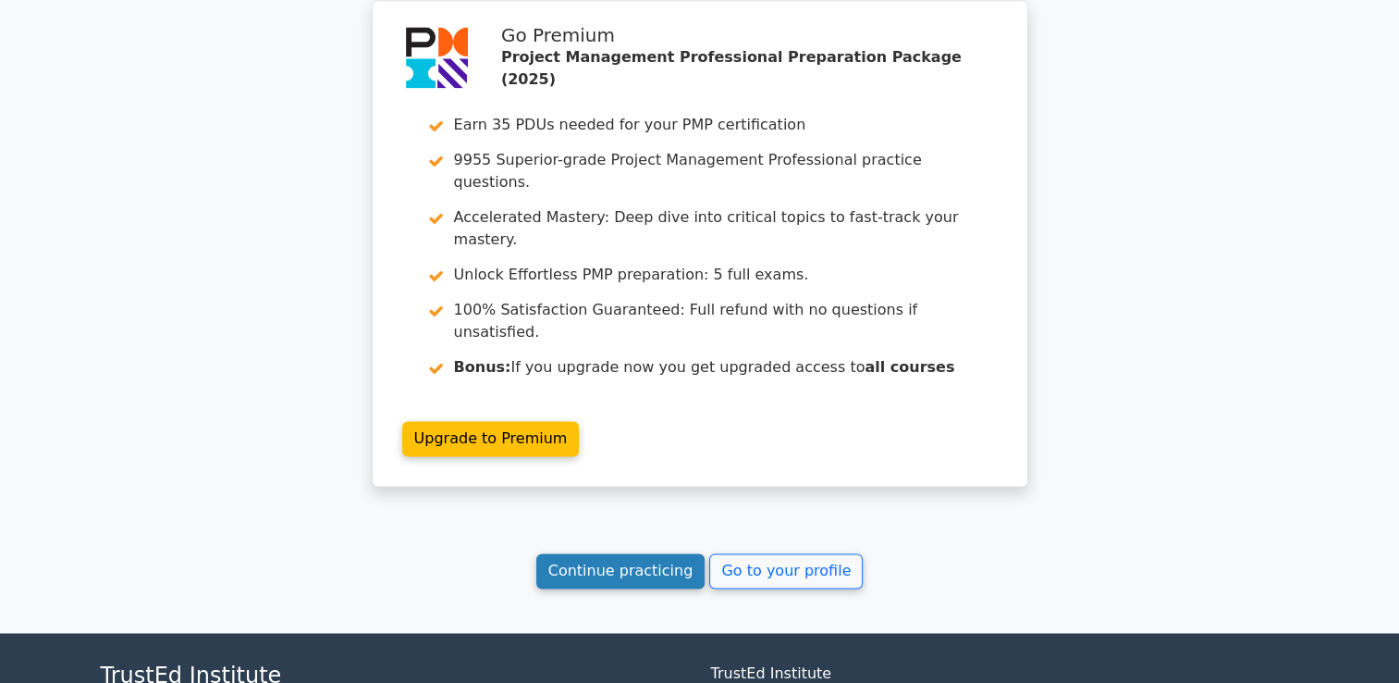
click at [643, 553] on link "Continue practicing" at bounding box center [620, 570] width 169 height 35
